Goal: Information Seeking & Learning: Learn about a topic

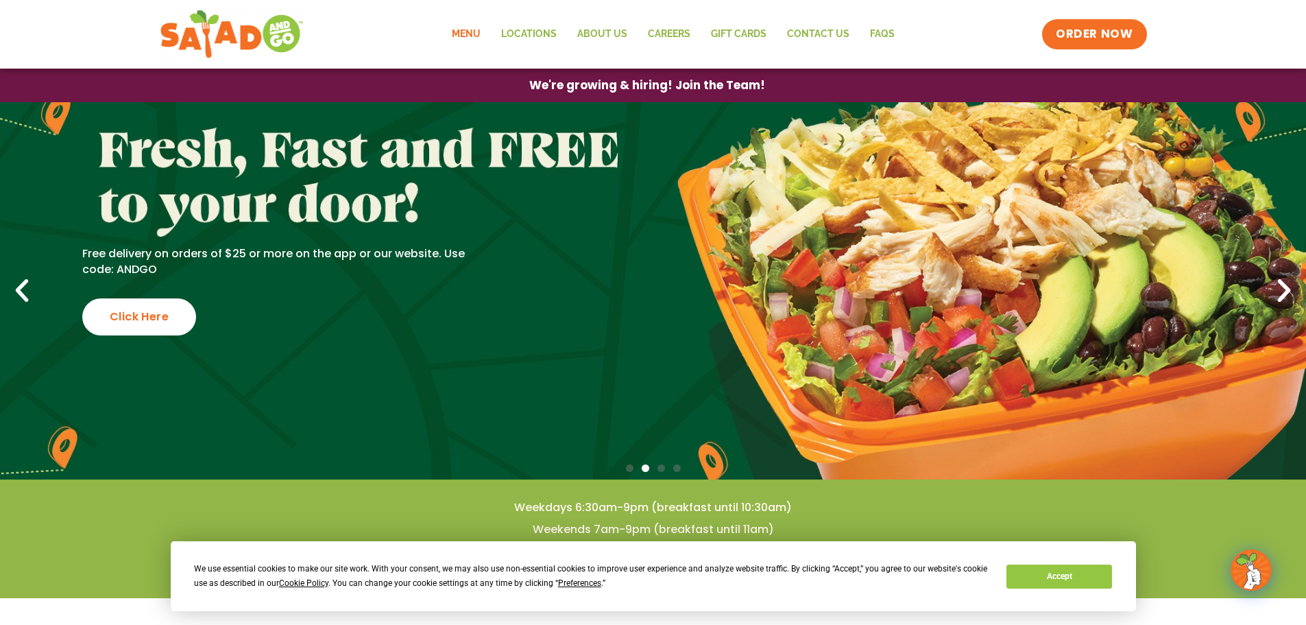
click at [461, 36] on link "Menu" at bounding box center [466, 35] width 49 height 32
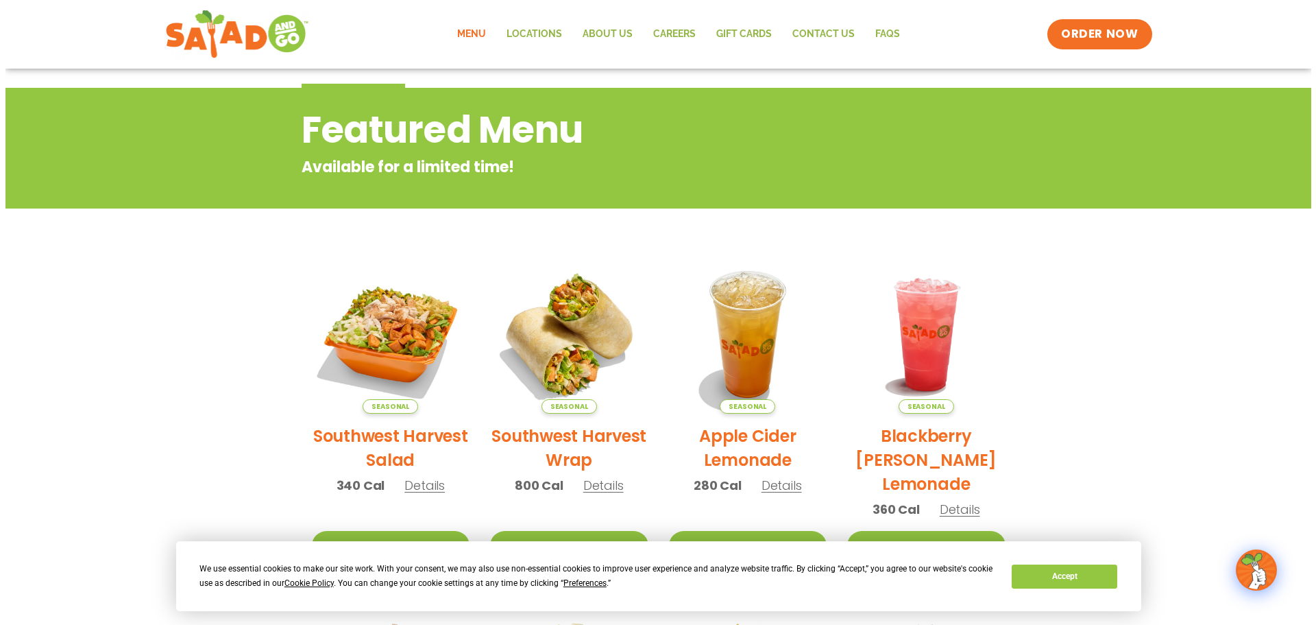
scroll to position [137, 0]
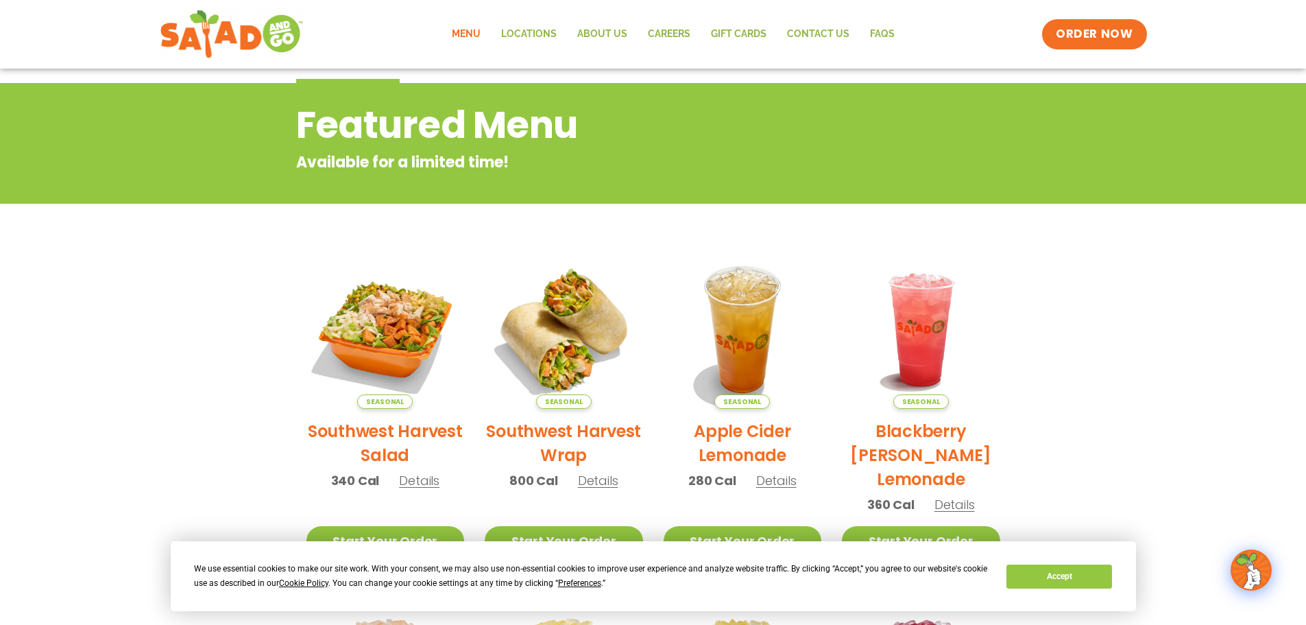
click at [582, 583] on span "Preferences" at bounding box center [579, 583] width 43 height 10
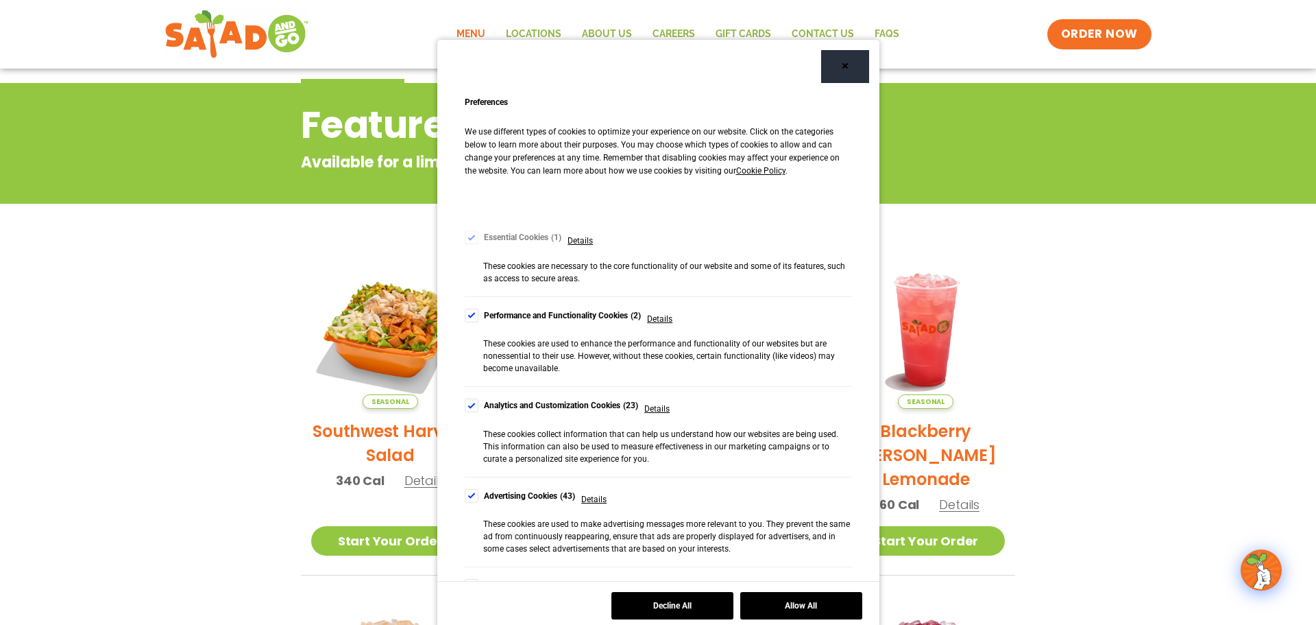
click at [469, 496] on div "Cookie Consent Preferences" at bounding box center [472, 496] width 14 height 14
click at [465, 408] on div "Cookie Consent Preferences" at bounding box center [472, 405] width 14 height 14
click at [466, 315] on div "Cookie Consent Preferences" at bounding box center [472, 316] width 14 height 14
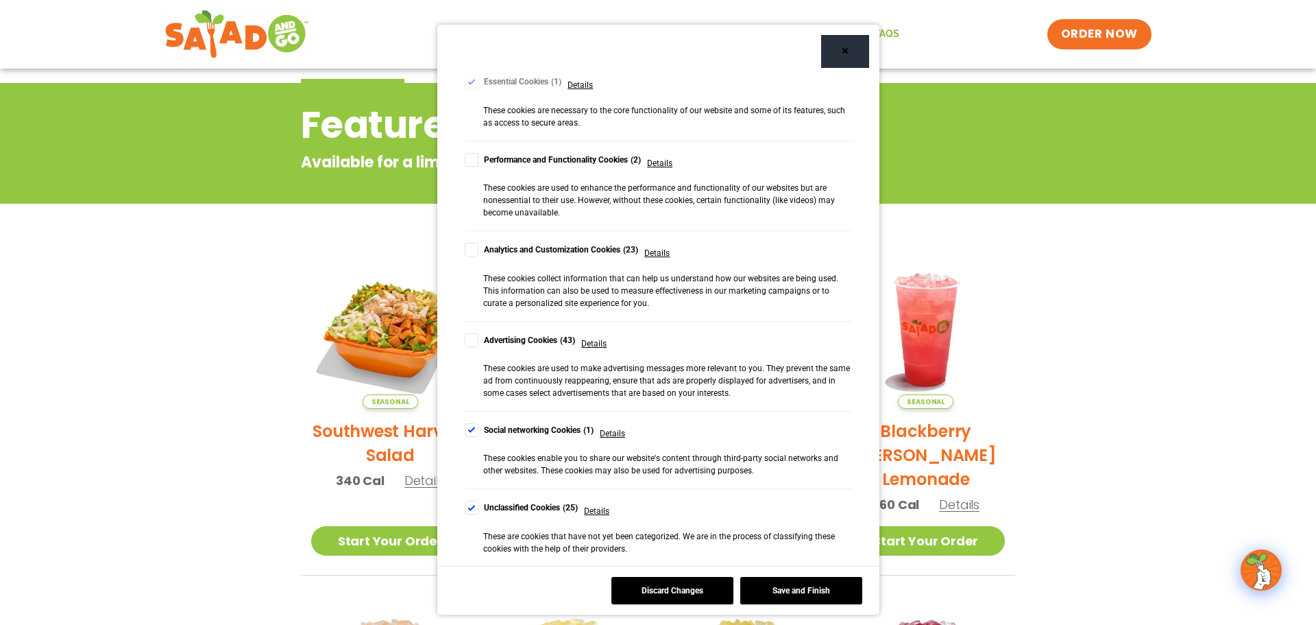
scroll to position [19, 0]
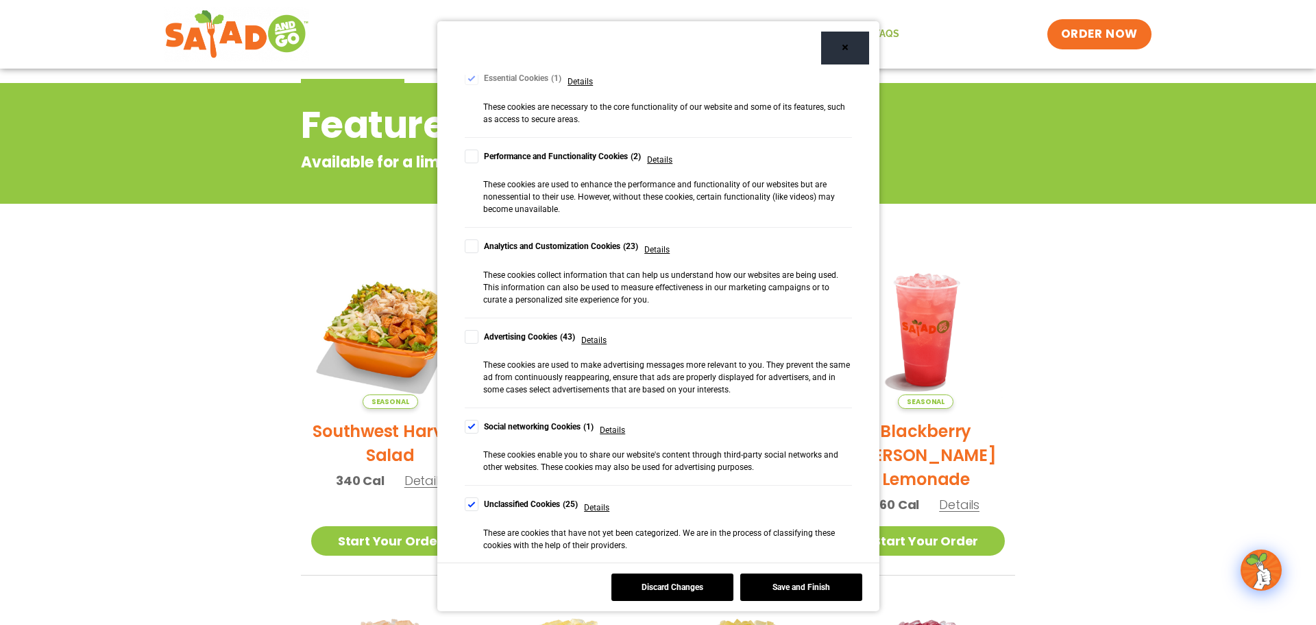
click at [465, 424] on div "Cookie Consent Preferences" at bounding box center [472, 427] width 14 height 14
click at [468, 504] on div "Cookie Consent Preferences" at bounding box center [472, 504] width 14 height 14
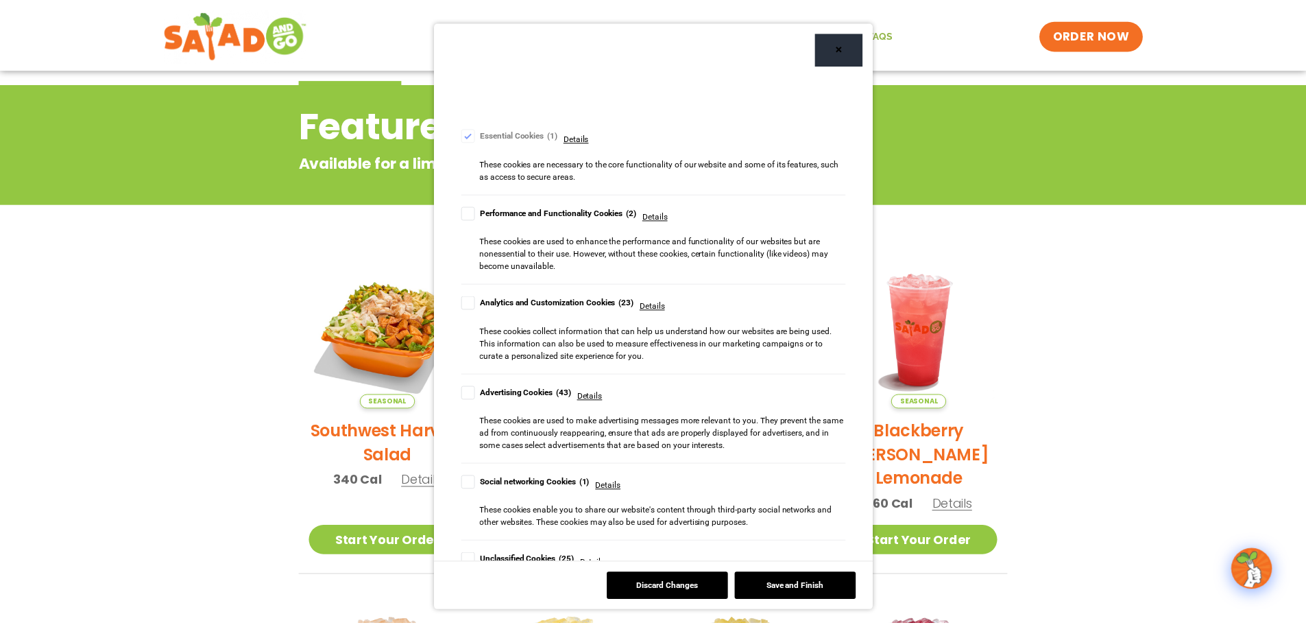
scroll to position [0, 0]
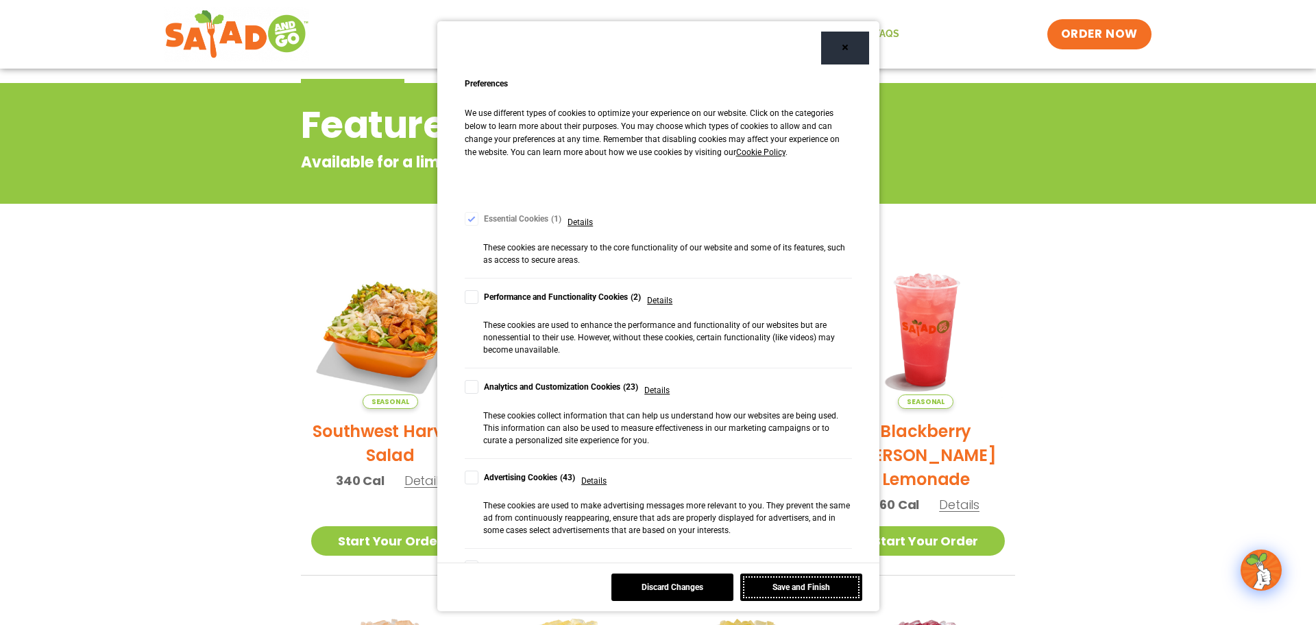
click at [805, 586] on button "Save and Finish" at bounding box center [801, 586] width 122 height 27
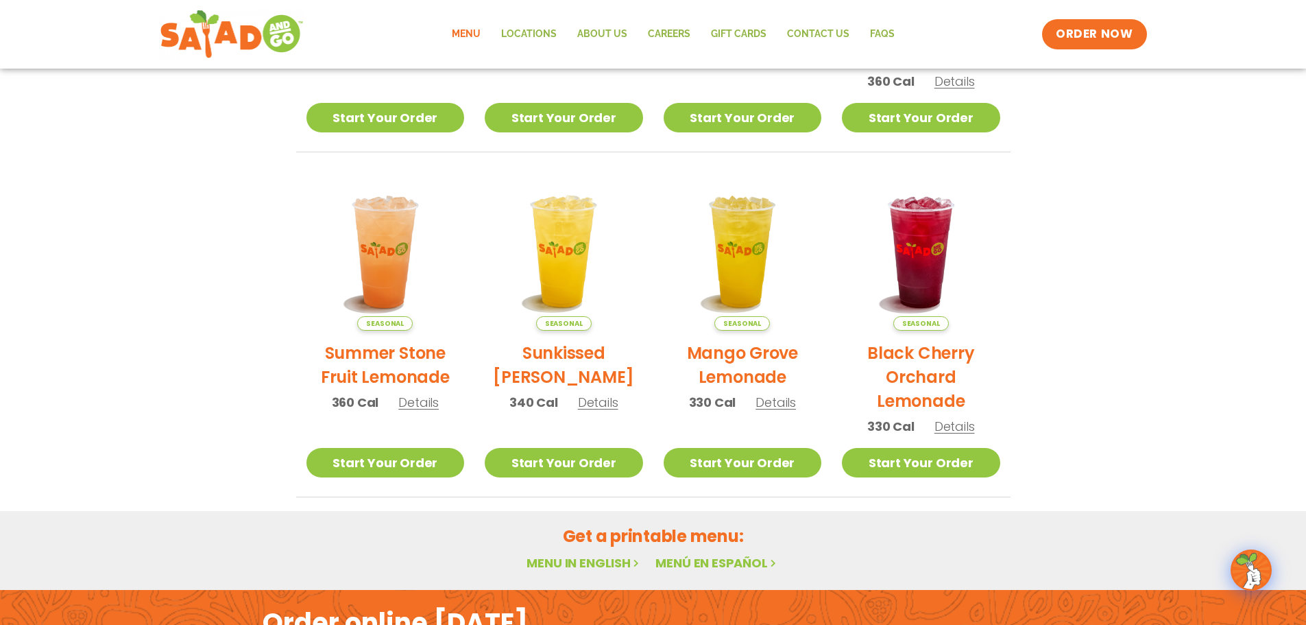
scroll to position [578, 0]
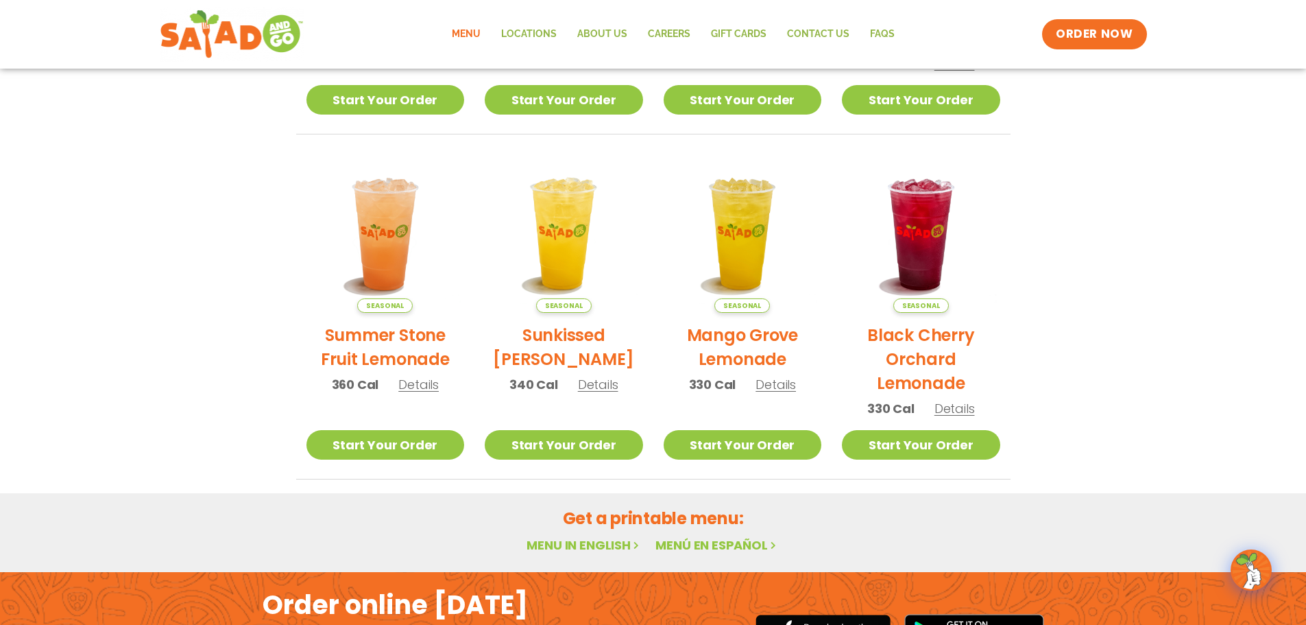
click at [601, 546] on link "Menu in English" at bounding box center [584, 544] width 115 height 17
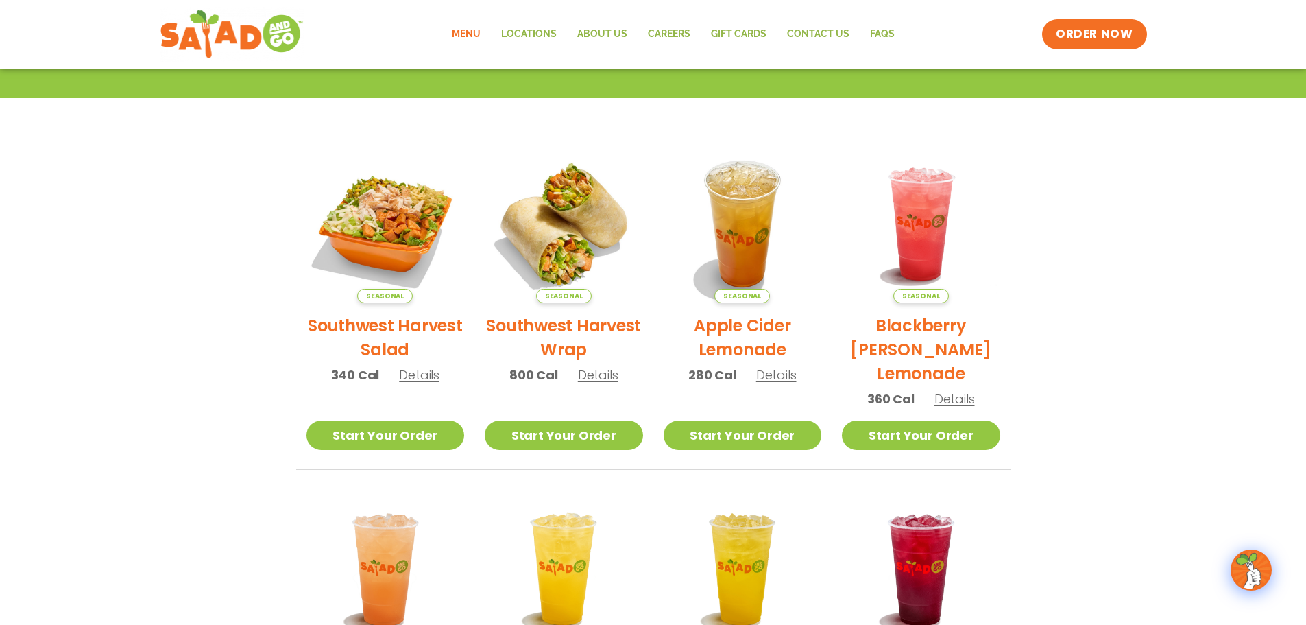
scroll to position [69, 0]
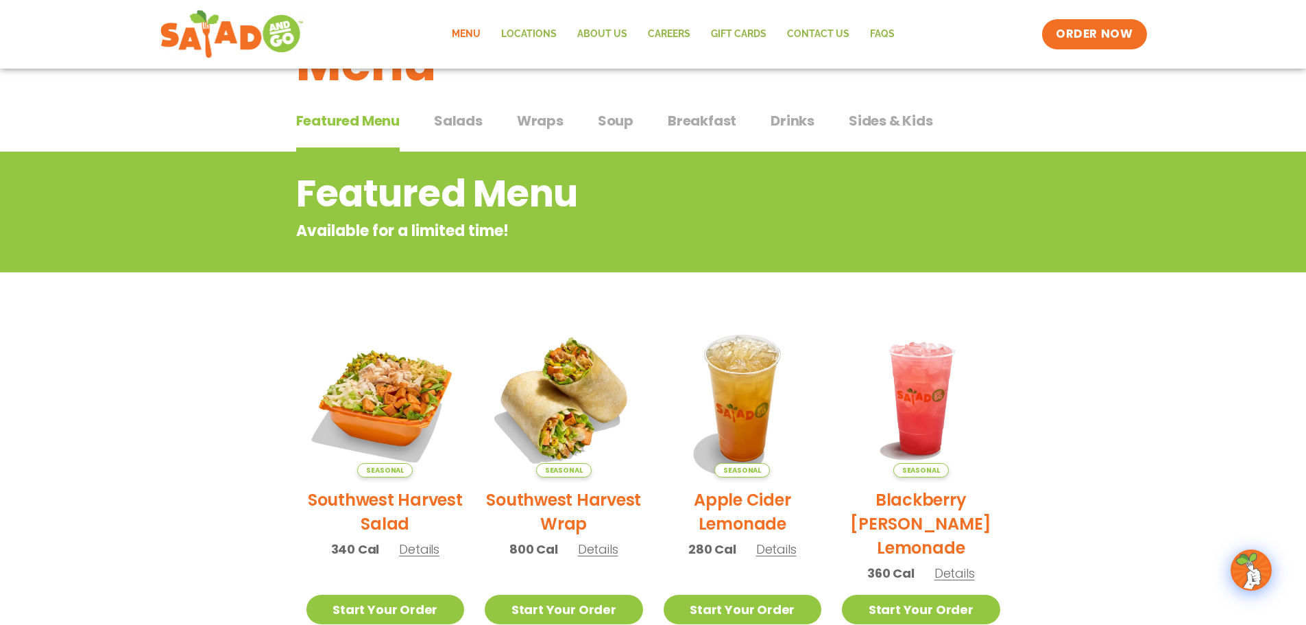
click at [555, 124] on span "Wraps" at bounding box center [540, 120] width 47 height 21
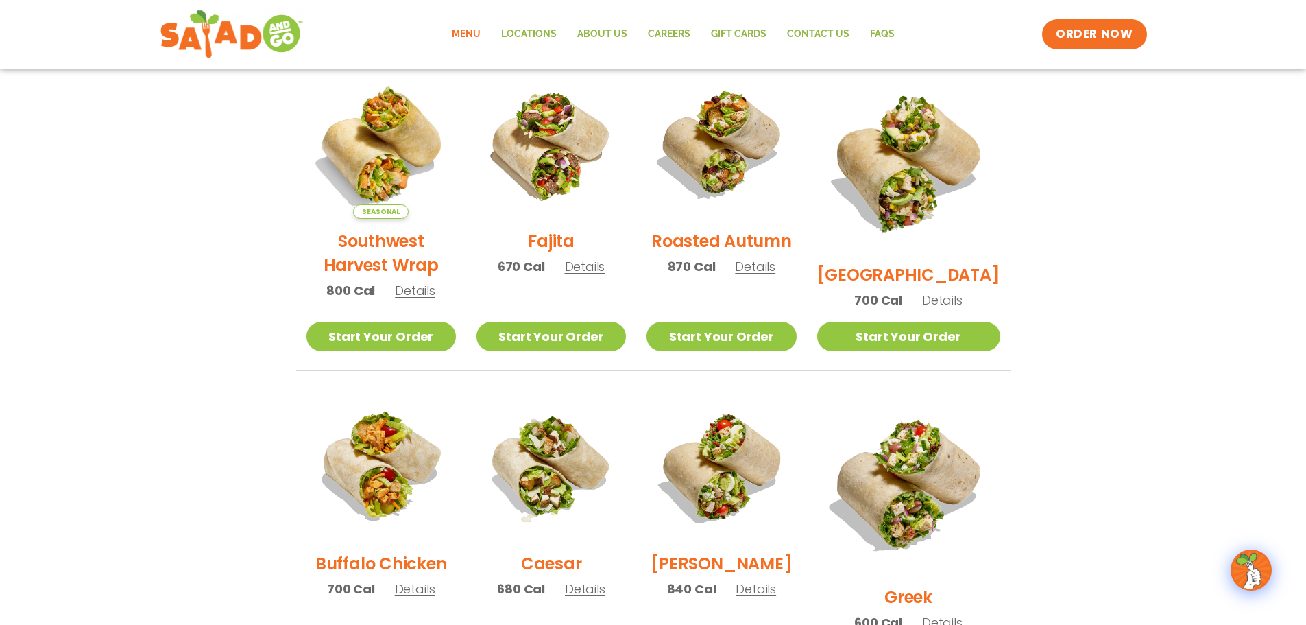
scroll to position [274, 0]
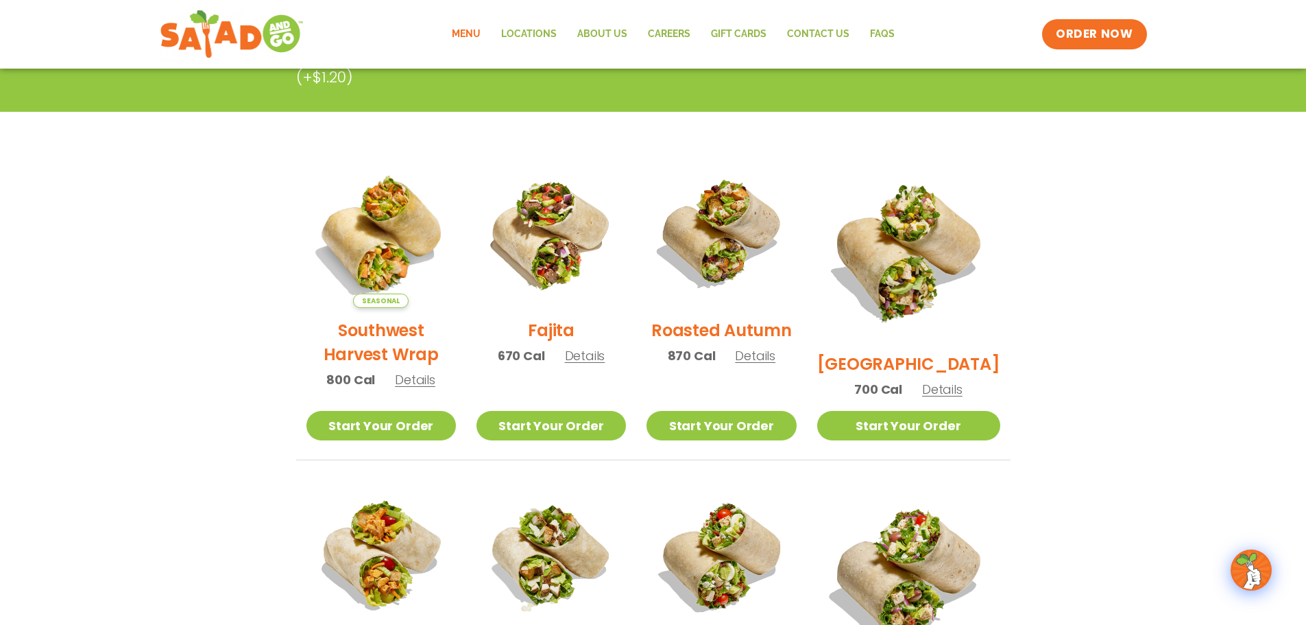
click at [382, 256] on img at bounding box center [380, 232] width 149 height 149
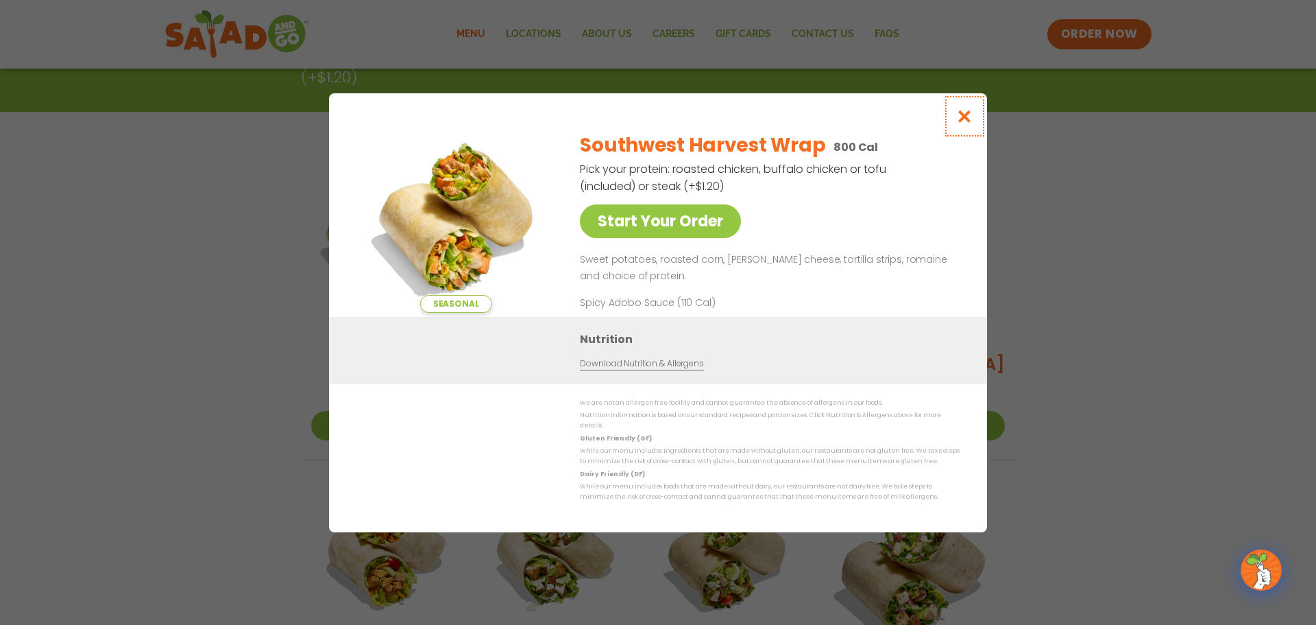
drag, startPoint x: 965, startPoint y: 121, endPoint x: 941, endPoint y: 136, distance: 28.3
click at [966, 123] on icon "Close modal" at bounding box center [964, 116] width 17 height 14
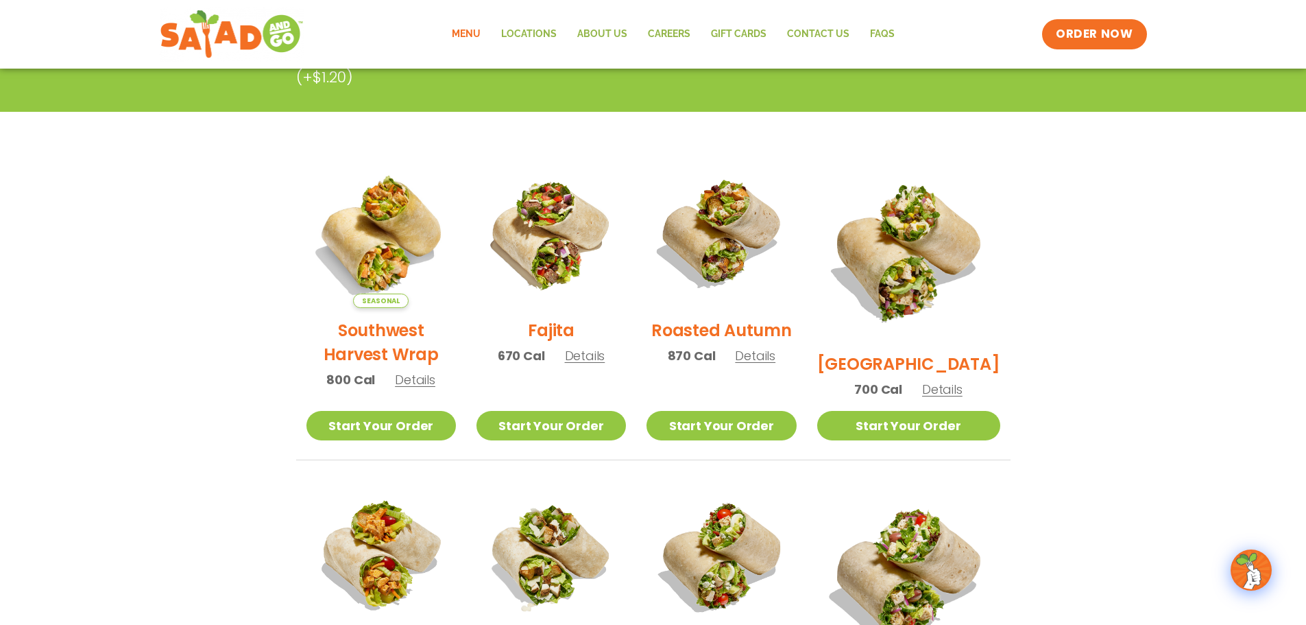
click at [775, 364] on span "Details" at bounding box center [755, 355] width 40 height 17
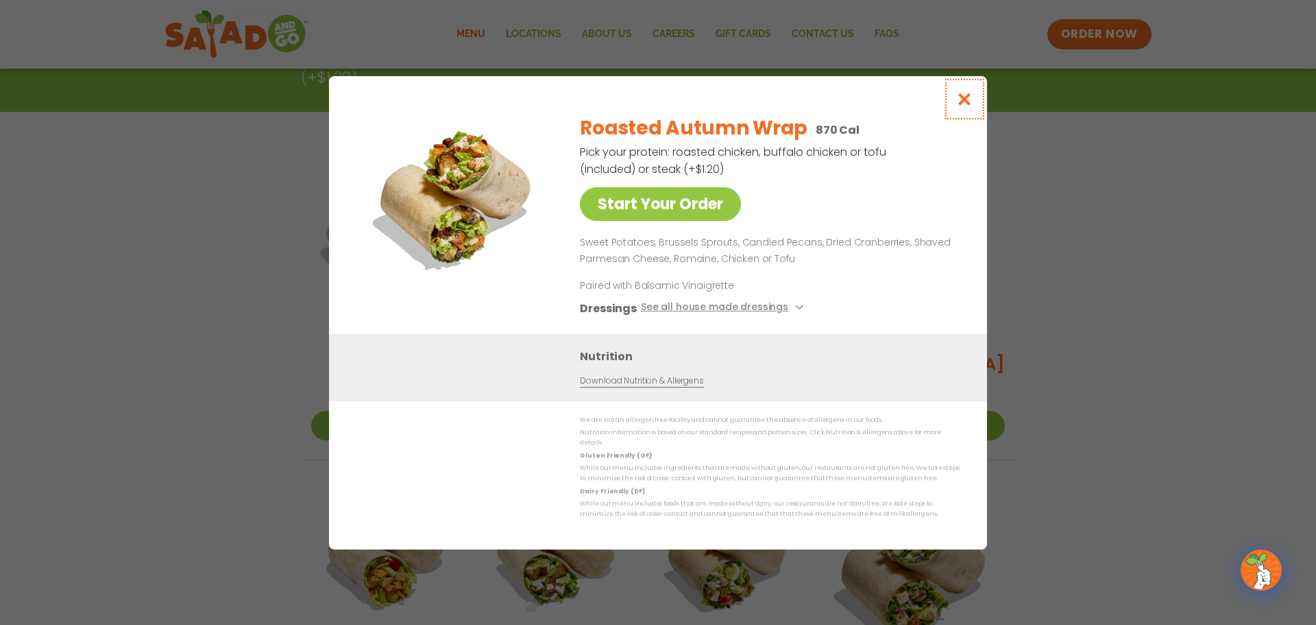
click at [965, 104] on icon "Close modal" at bounding box center [964, 99] width 17 height 14
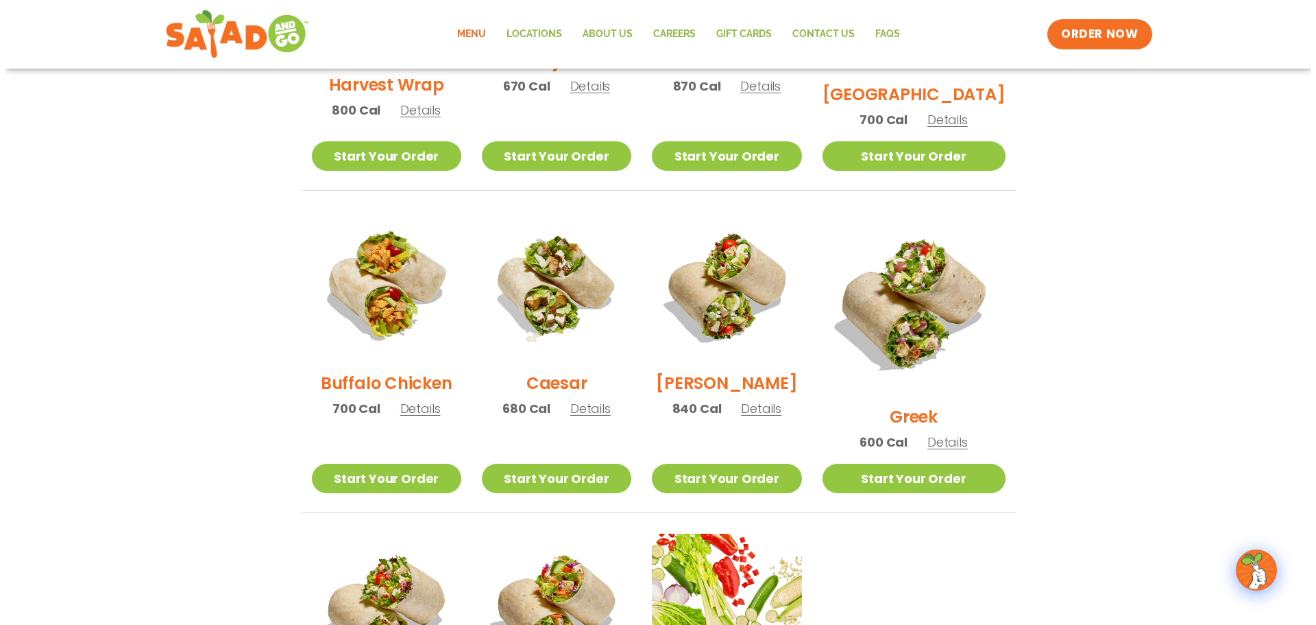
scroll to position [549, 0]
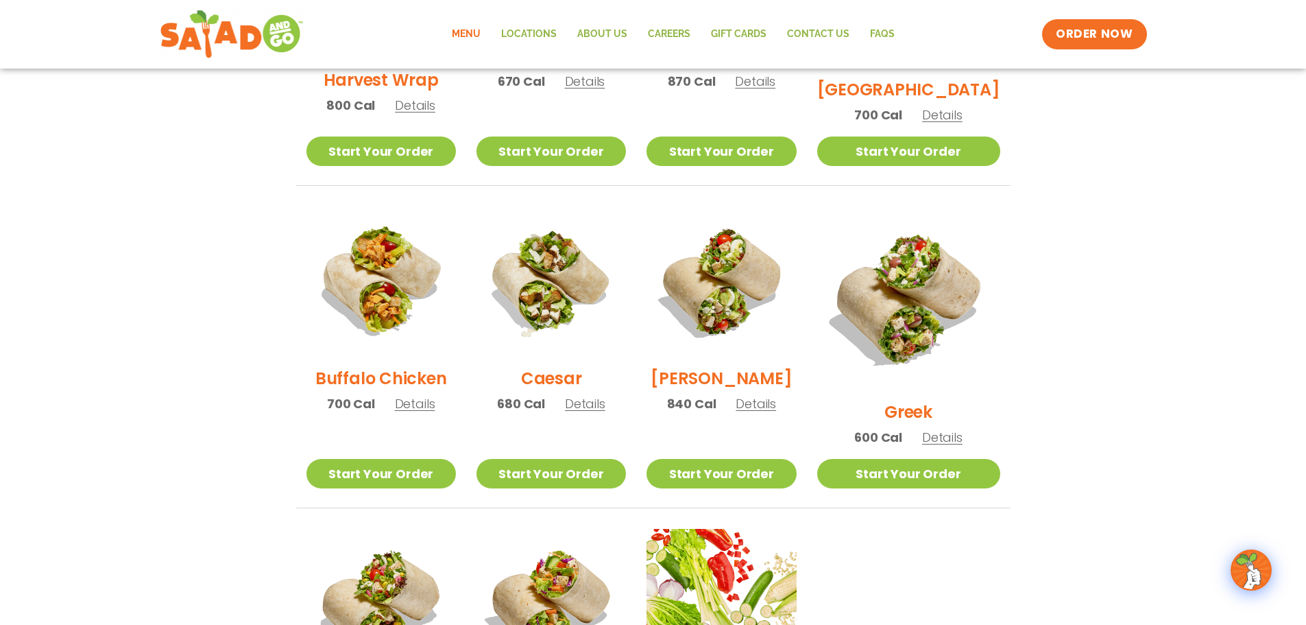
click at [773, 412] on span "Details" at bounding box center [756, 403] width 40 height 17
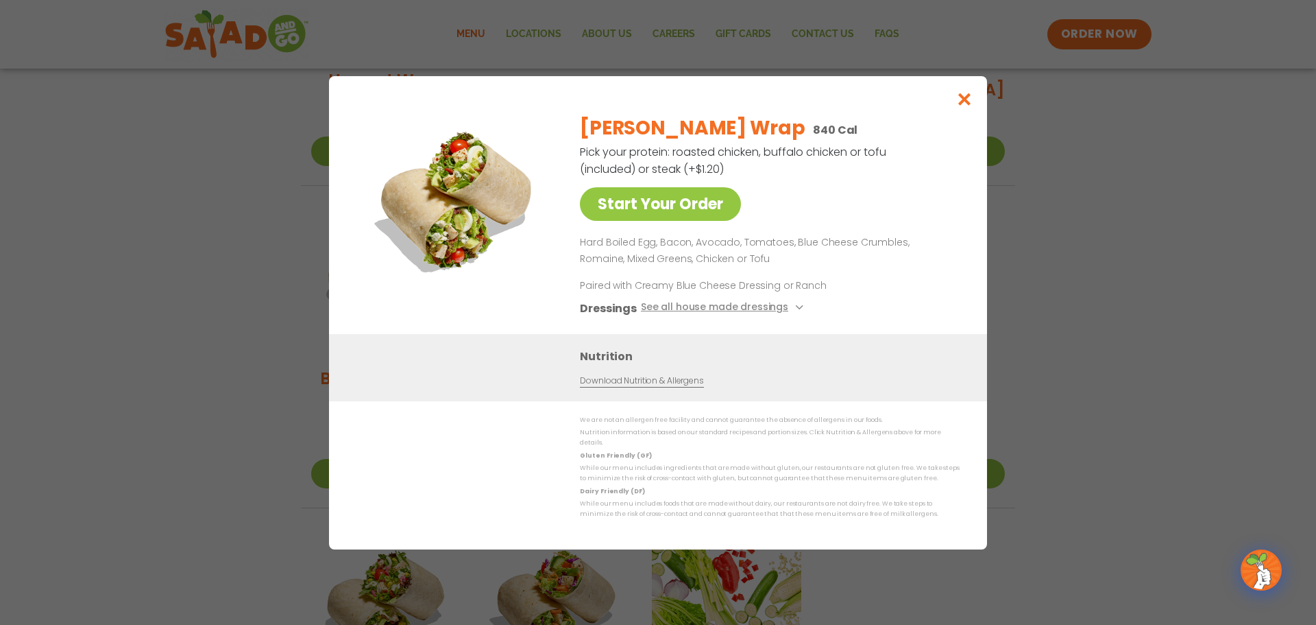
click at [658, 385] on link "Download Nutrition & Allergens" at bounding box center [641, 380] width 123 height 13
